Goal: Task Accomplishment & Management: Manage account settings

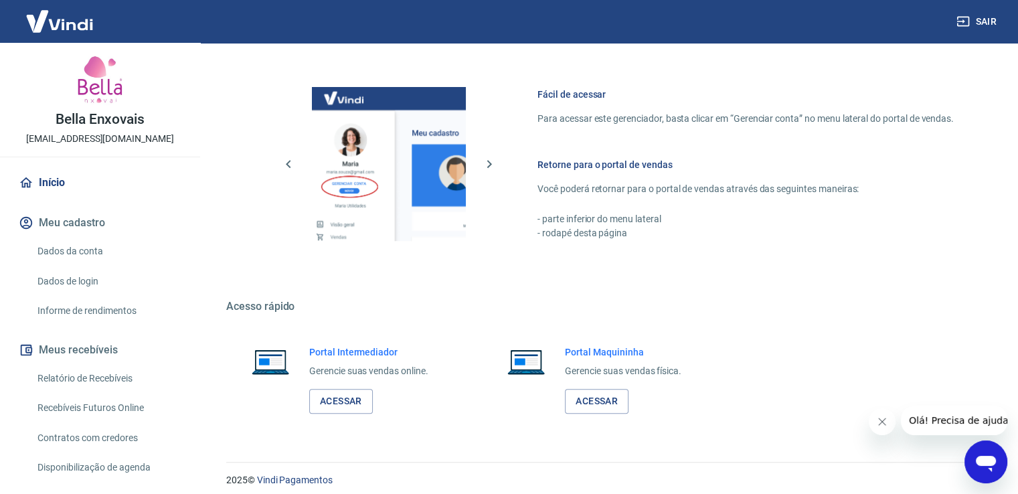
scroll to position [561, 0]
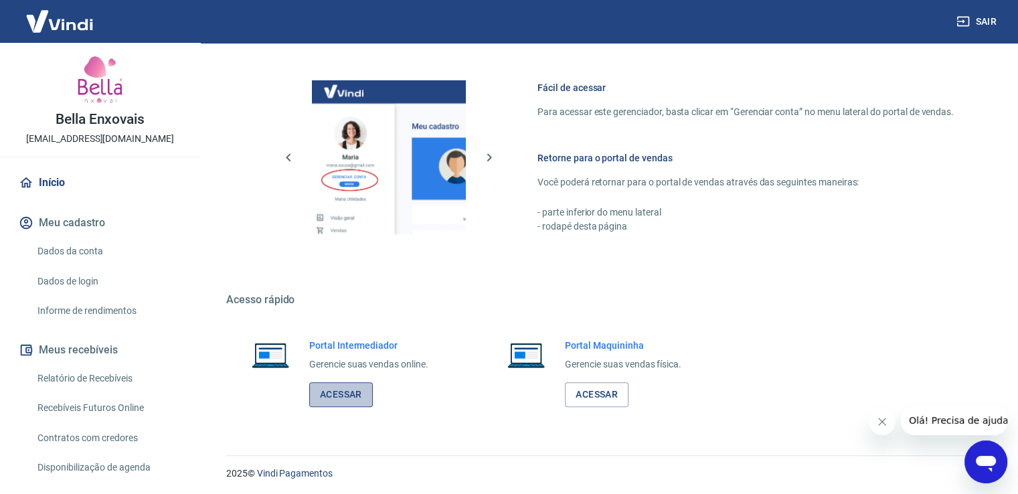
click at [340, 389] on link "Acessar" at bounding box center [341, 394] width 64 height 25
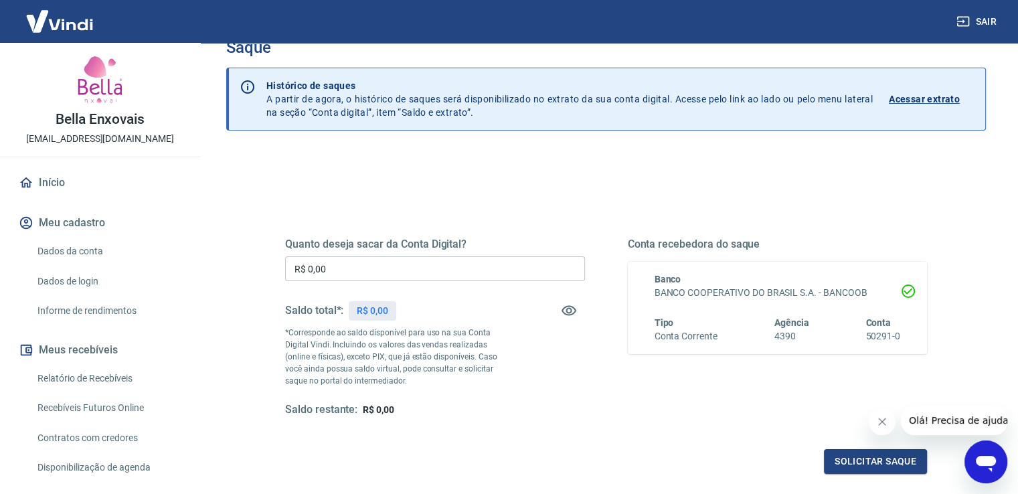
scroll to position [34, 0]
